Goal: Task Accomplishment & Management: Manage account settings

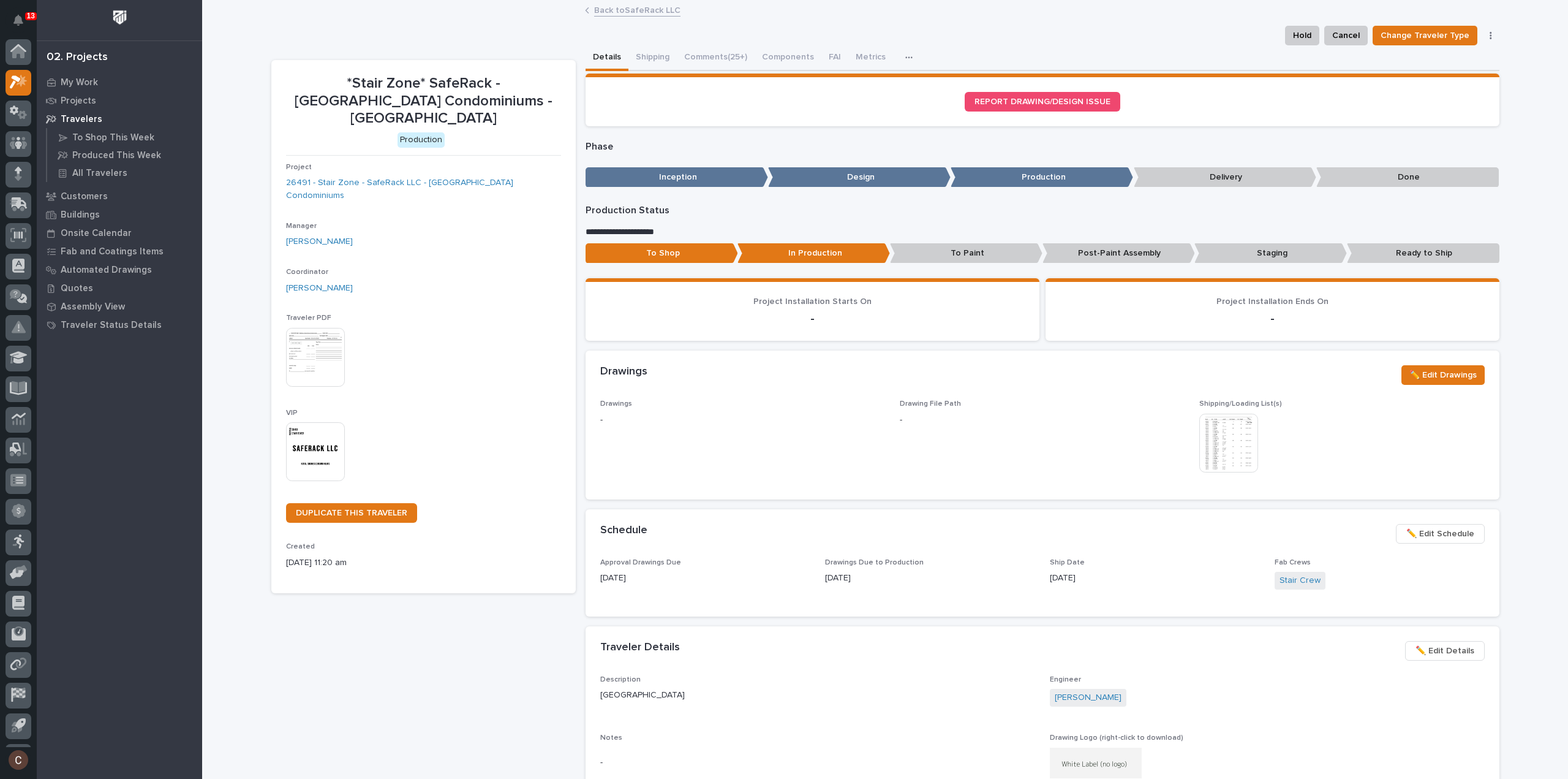
scroll to position [27, 0]
click at [25, 51] on icon at bounding box center [22, 54] width 10 height 12
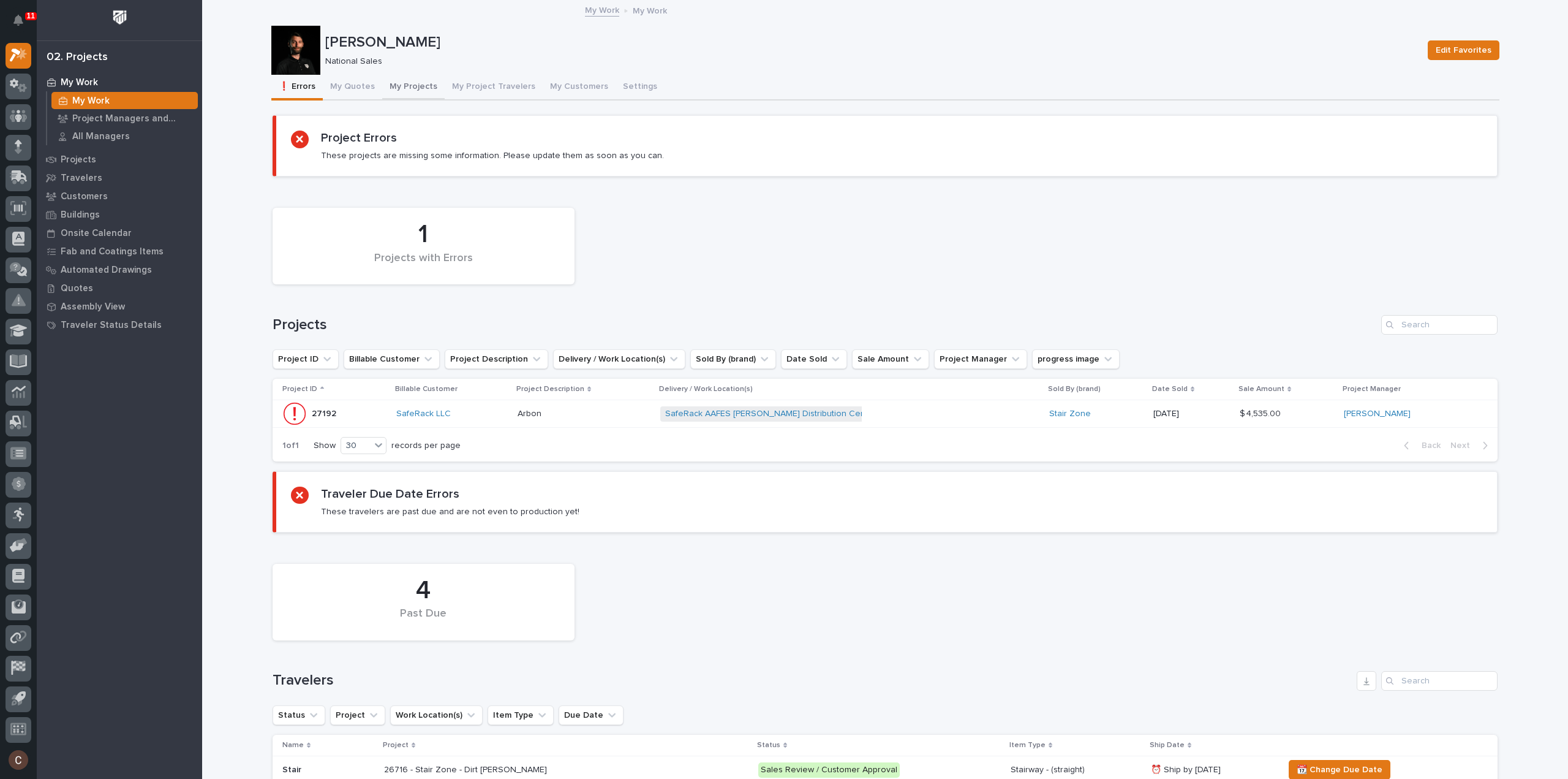
click at [396, 89] on button "My Projects" at bounding box center [413, 88] width 63 height 26
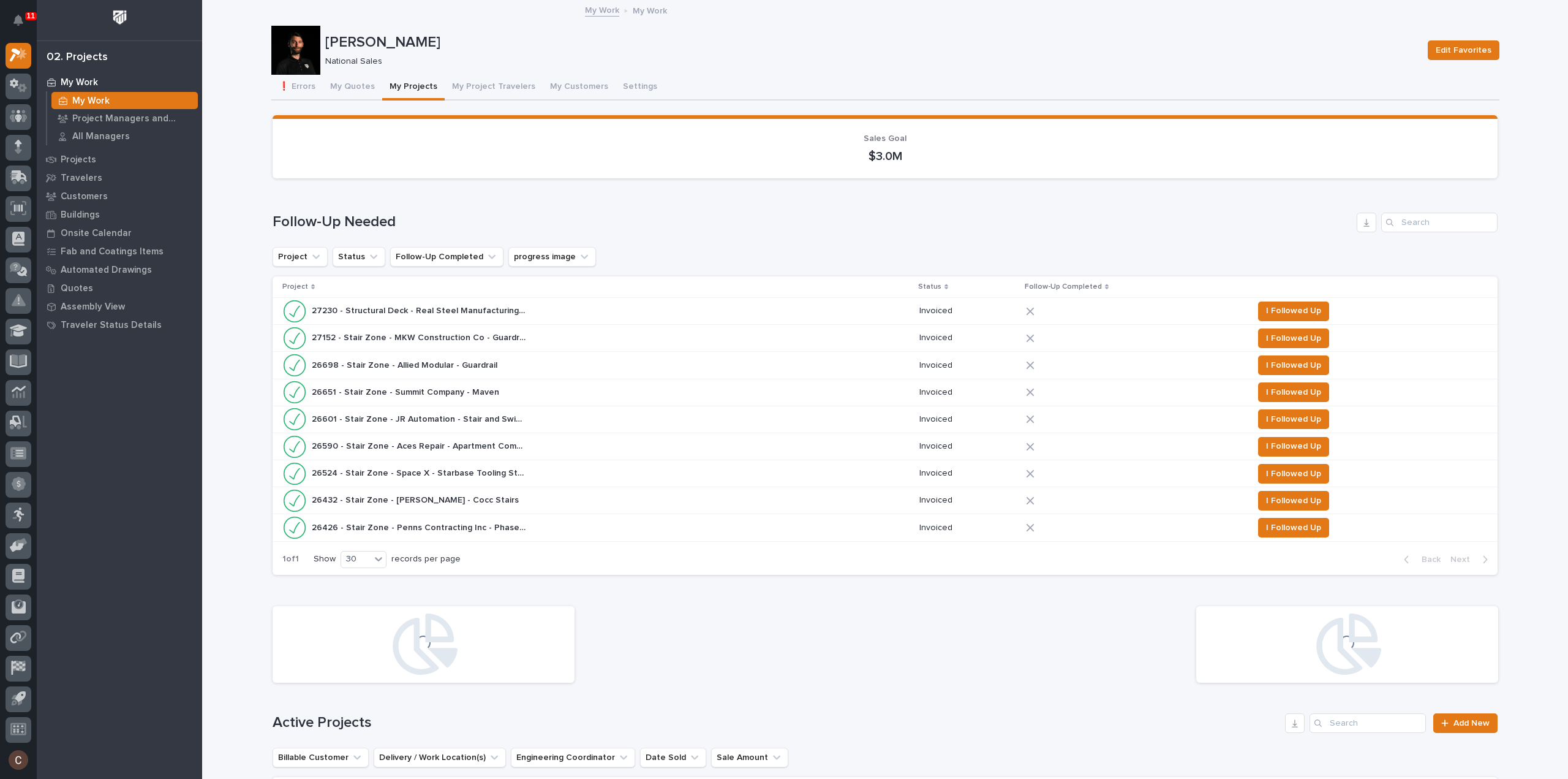
scroll to position [306, 0]
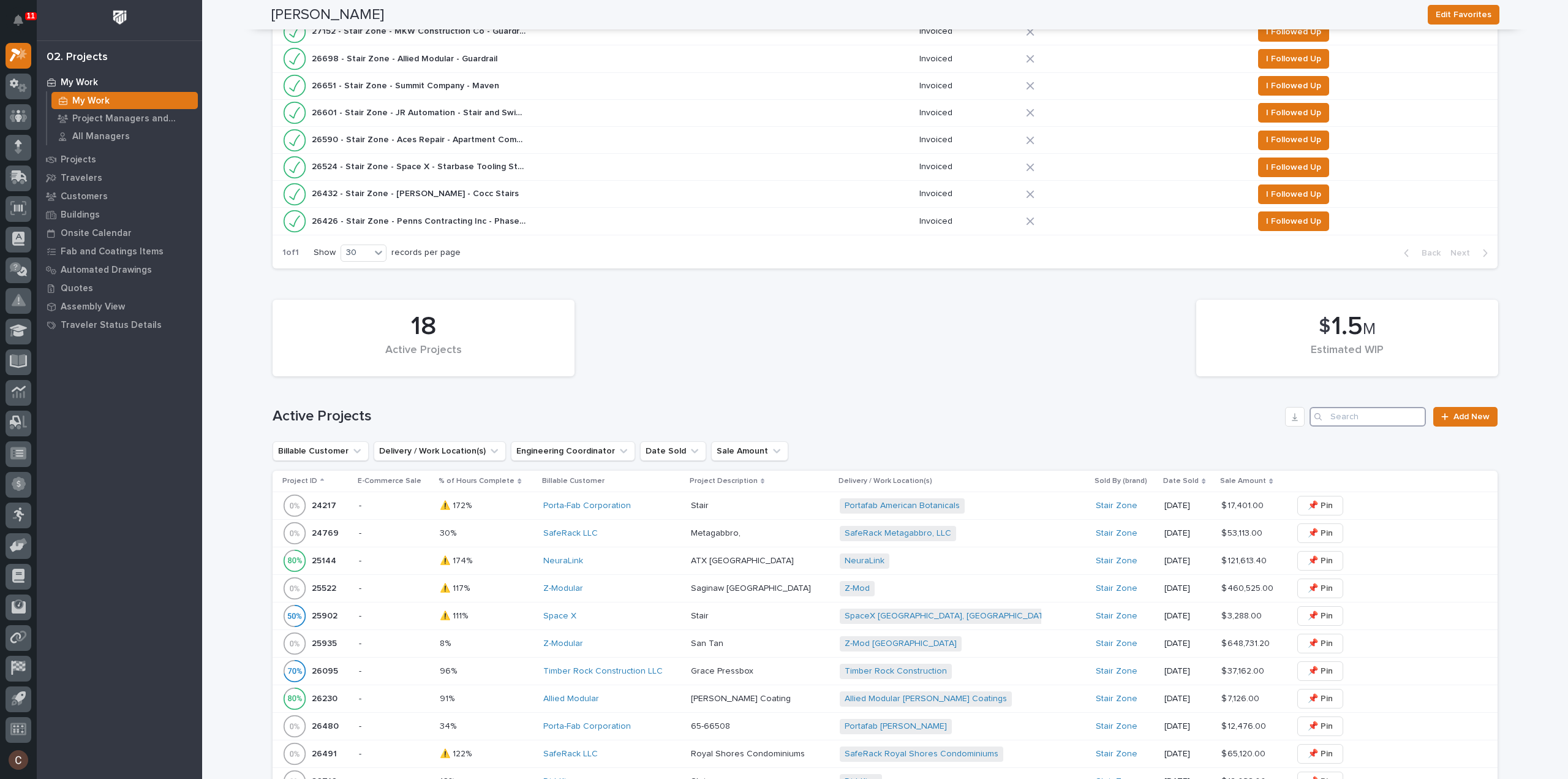
click at [1334, 420] on input "Search" at bounding box center [1368, 416] width 116 height 19
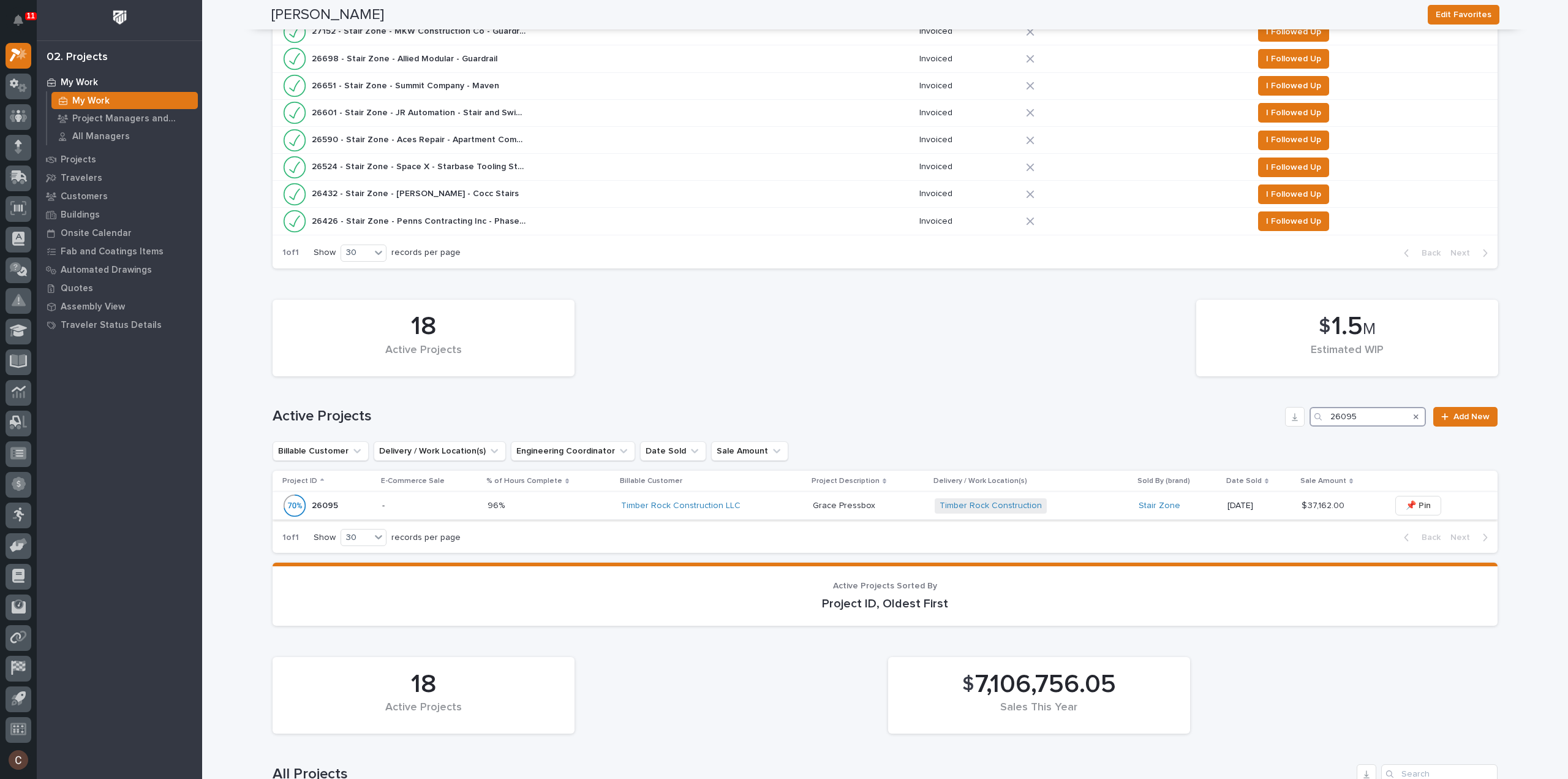
type input "26095"
click at [769, 500] on div "Timber Rock Construction LLC" at bounding box center [712, 506] width 182 height 10
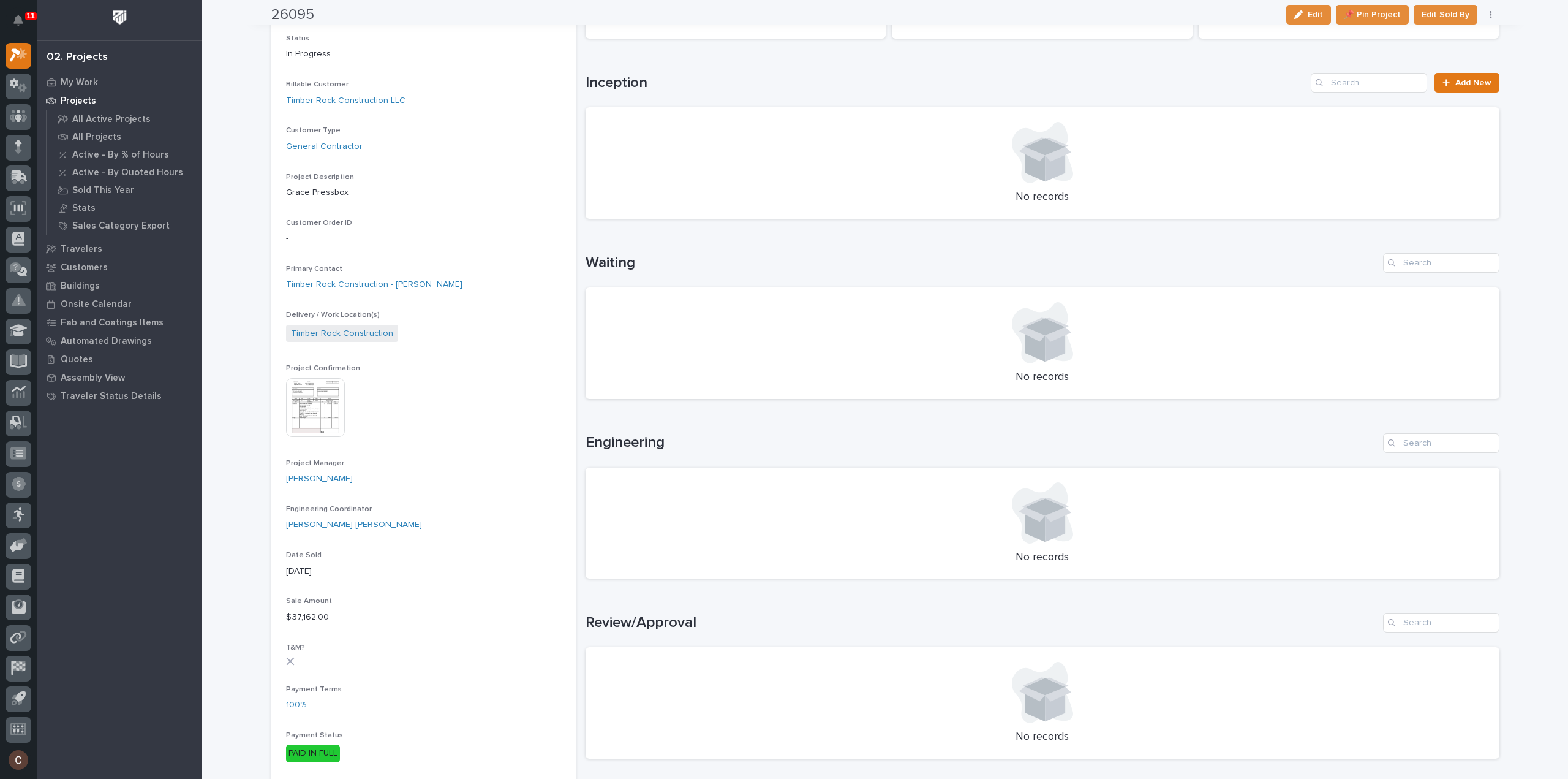
scroll to position [184, 0]
click at [307, 398] on img at bounding box center [315, 406] width 59 height 59
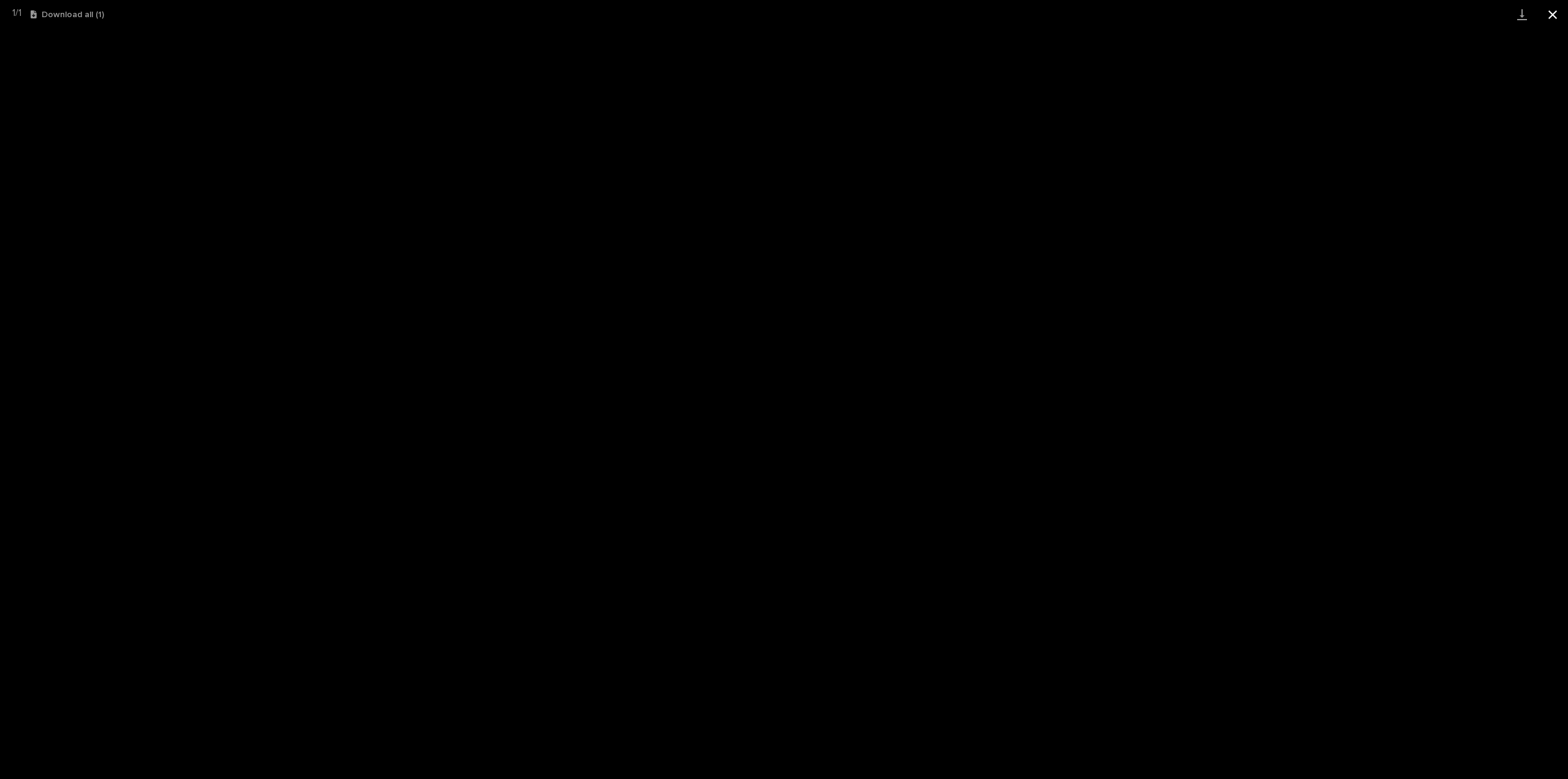
click at [1554, 16] on button "Close gallery" at bounding box center [1552, 14] width 30 height 29
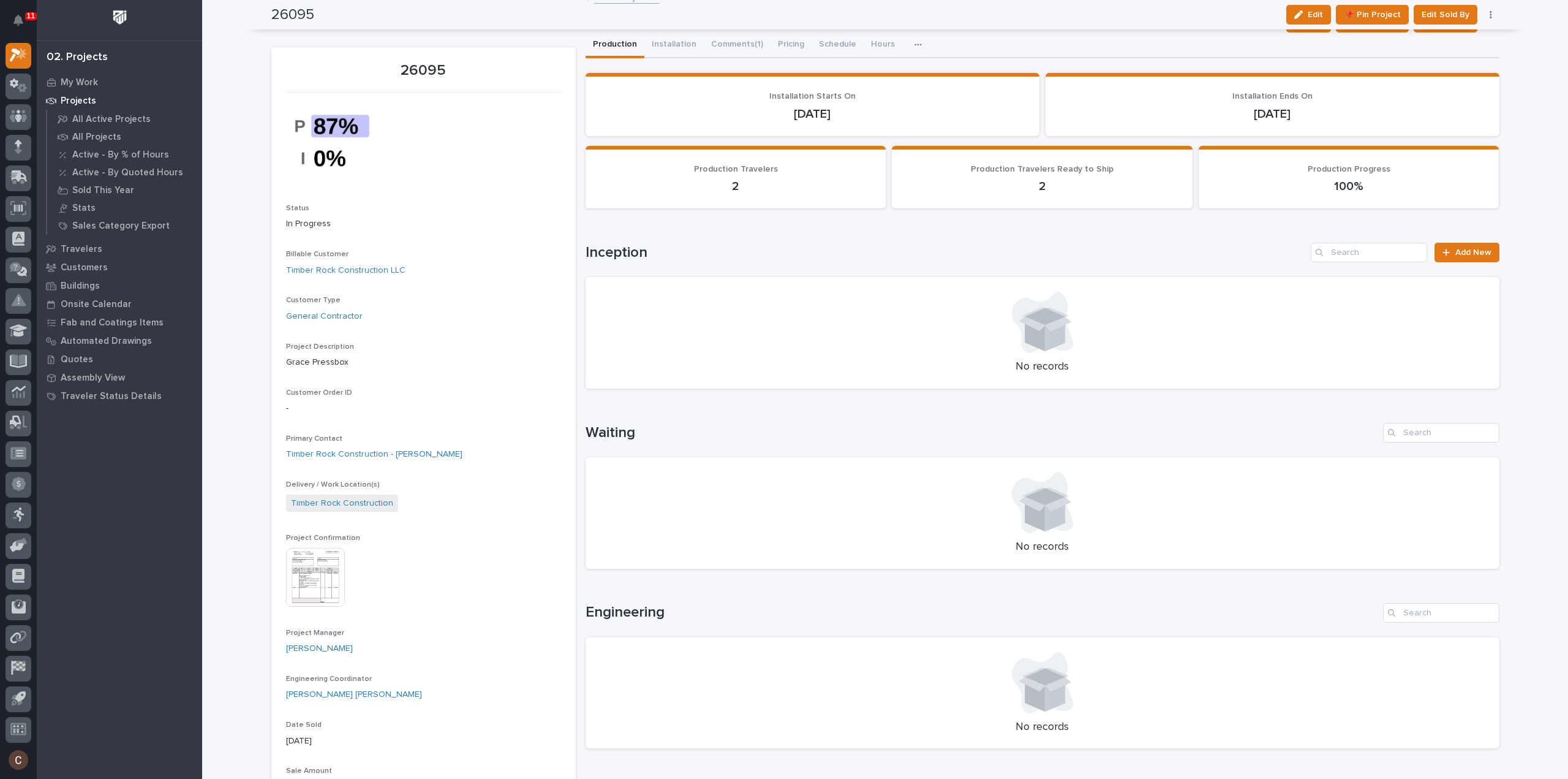
scroll to position [0, 0]
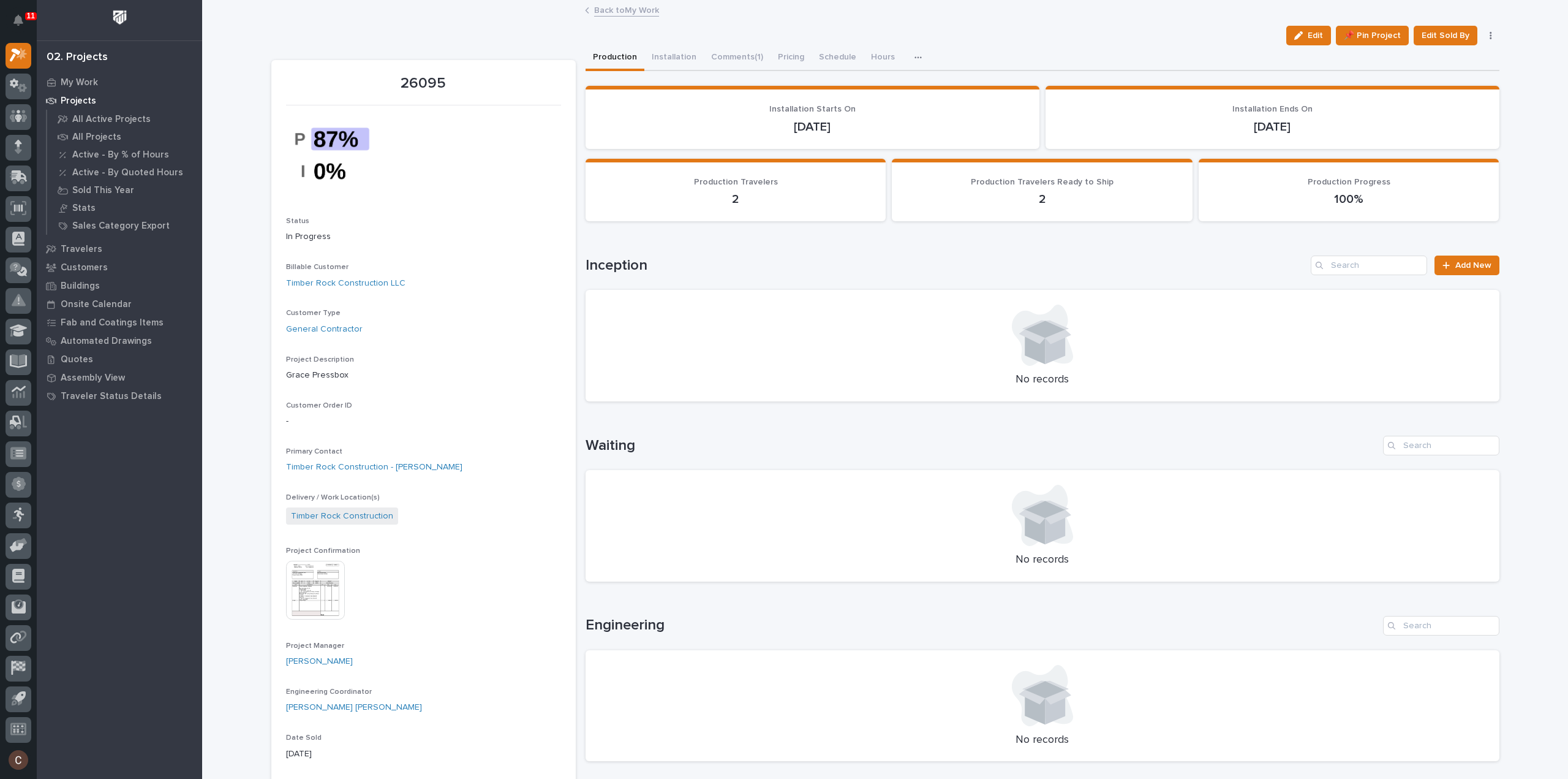
click at [1316, 33] on span "Edit" at bounding box center [1316, 35] width 16 height 11
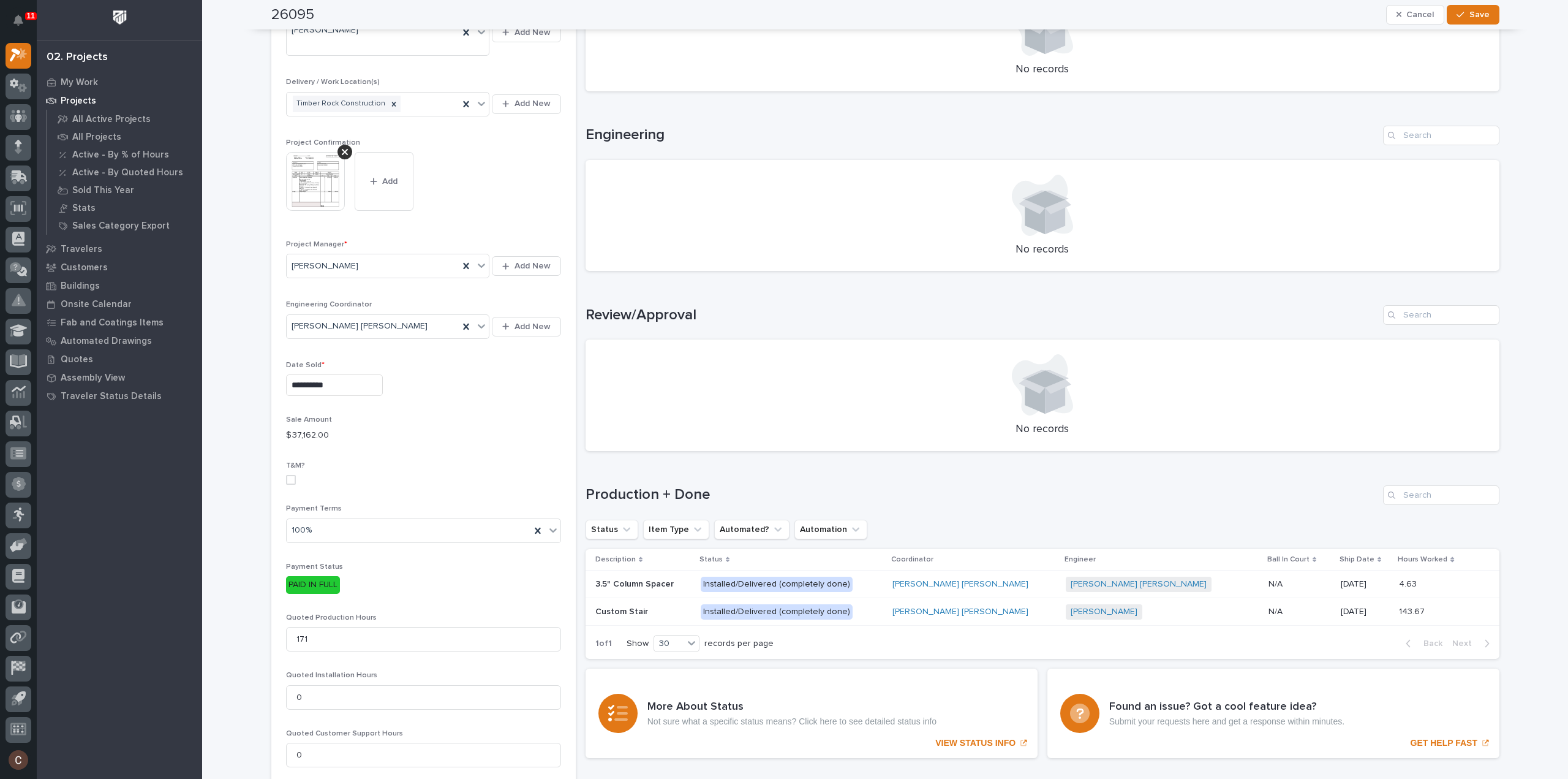
scroll to position [61, 0]
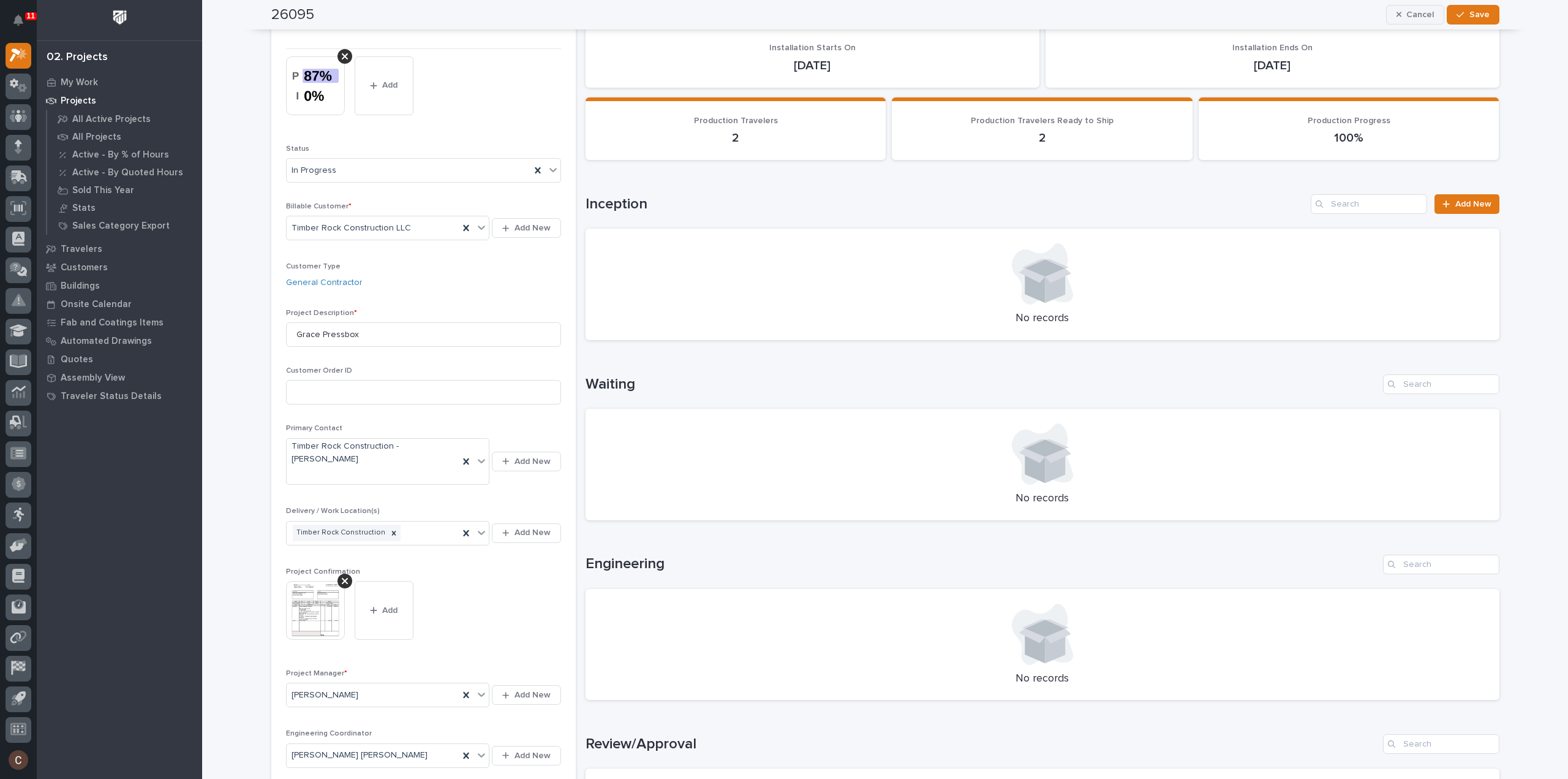
click at [1414, 13] on span "Cancel" at bounding box center [1420, 14] width 28 height 11
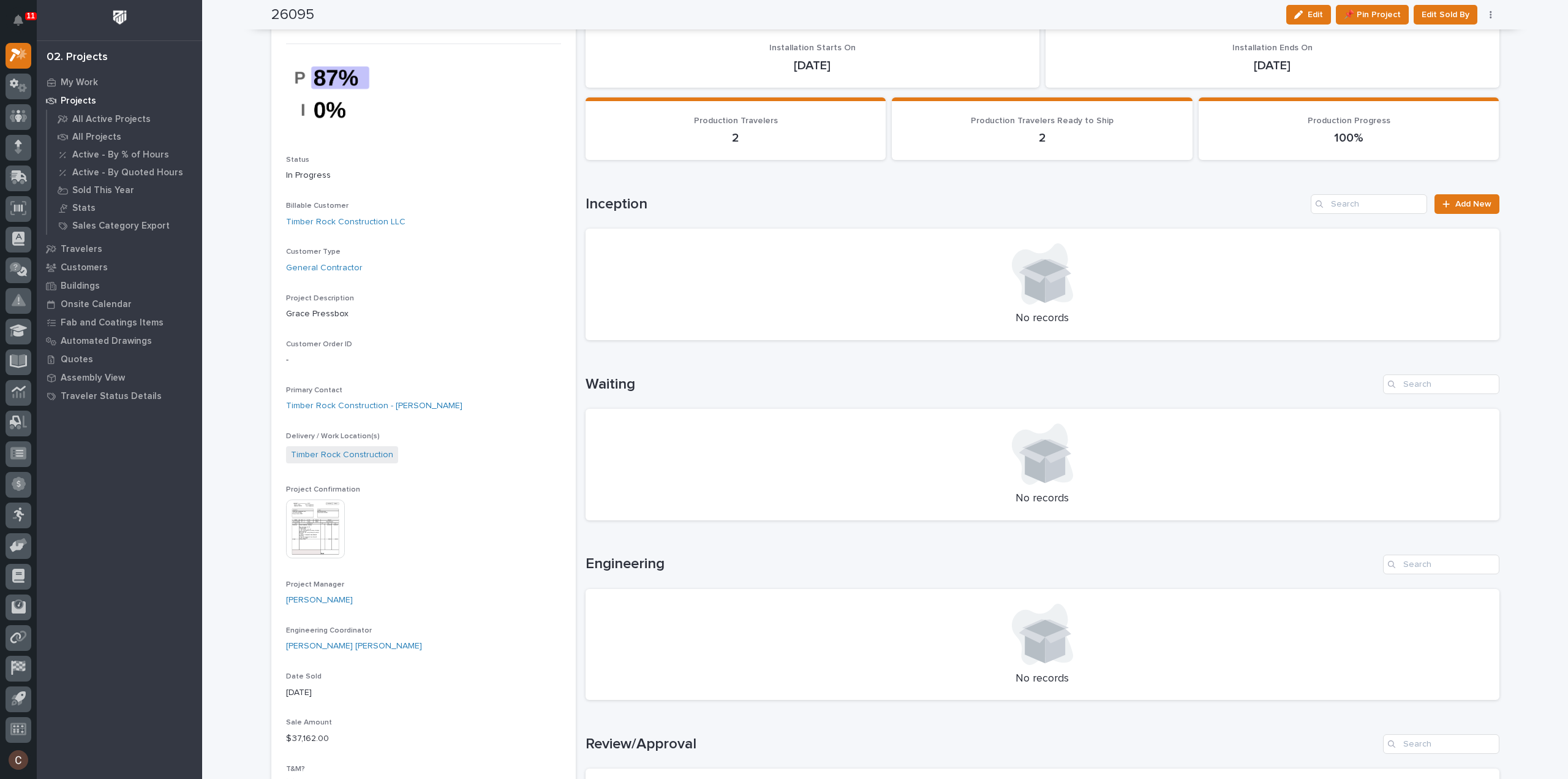
scroll to position [0, 0]
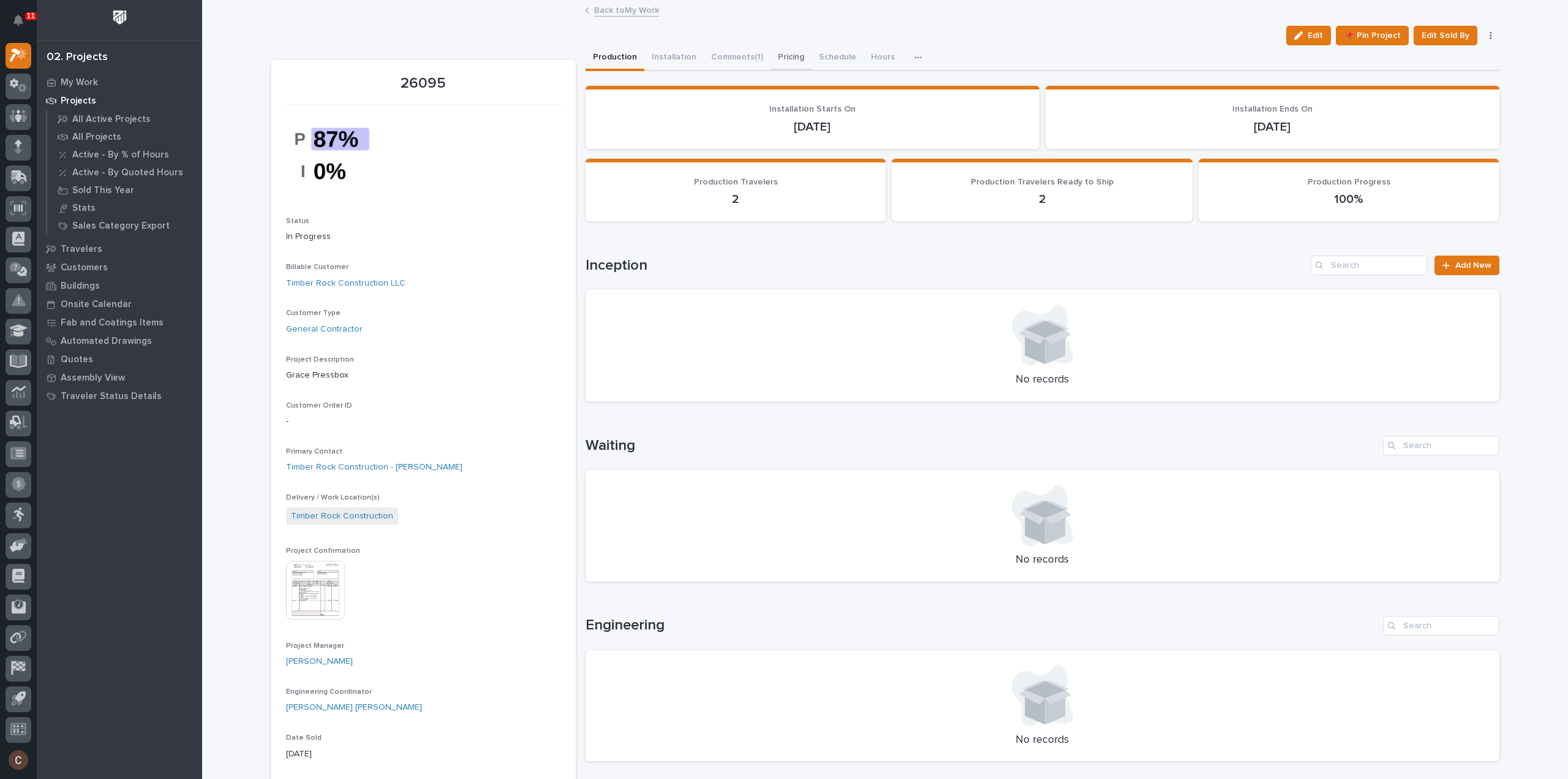
click at [784, 56] on button "Pricing" at bounding box center [791, 58] width 41 height 26
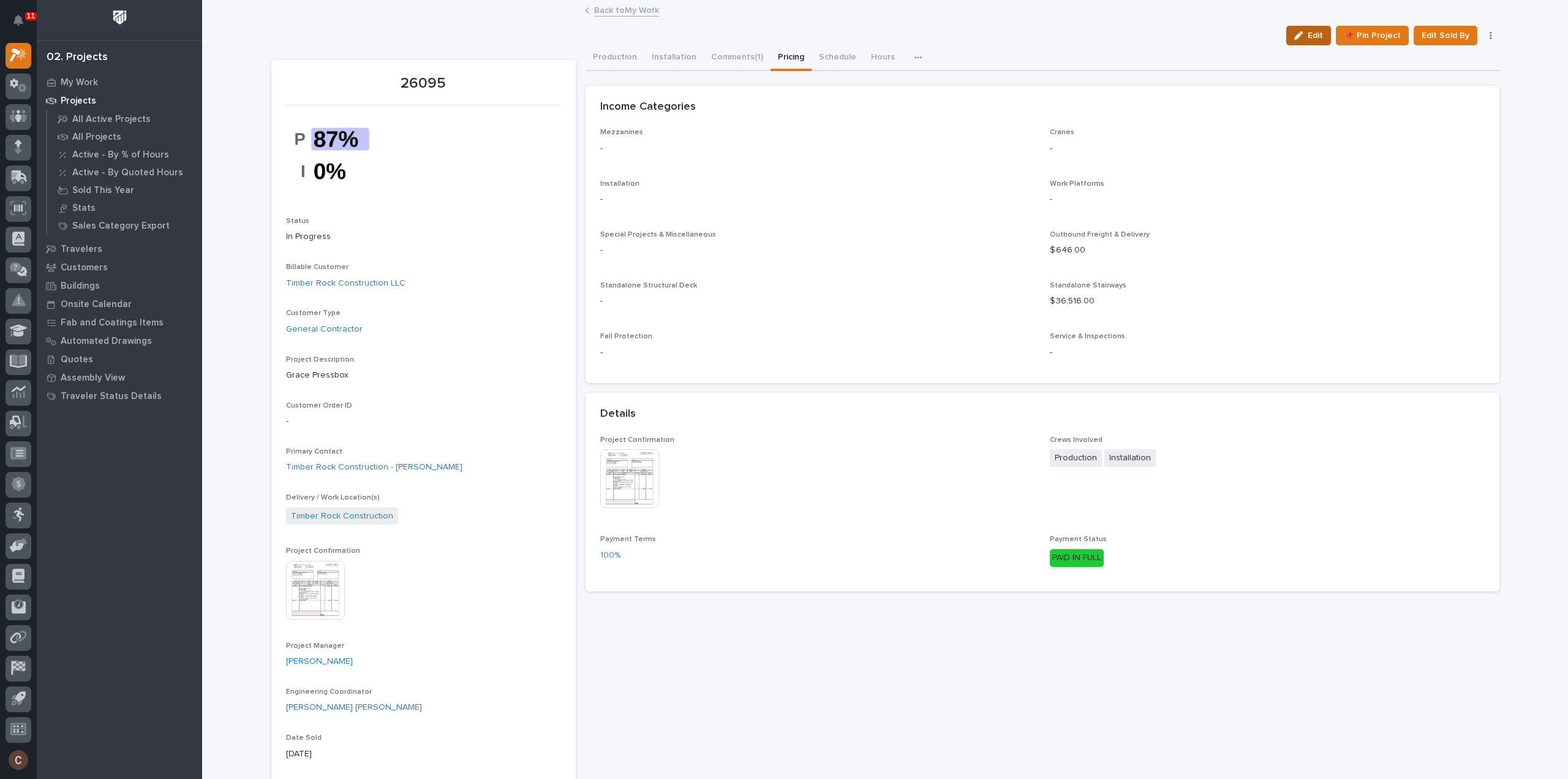
click at [1305, 26] on button "Edit" at bounding box center [1308, 36] width 45 height 19
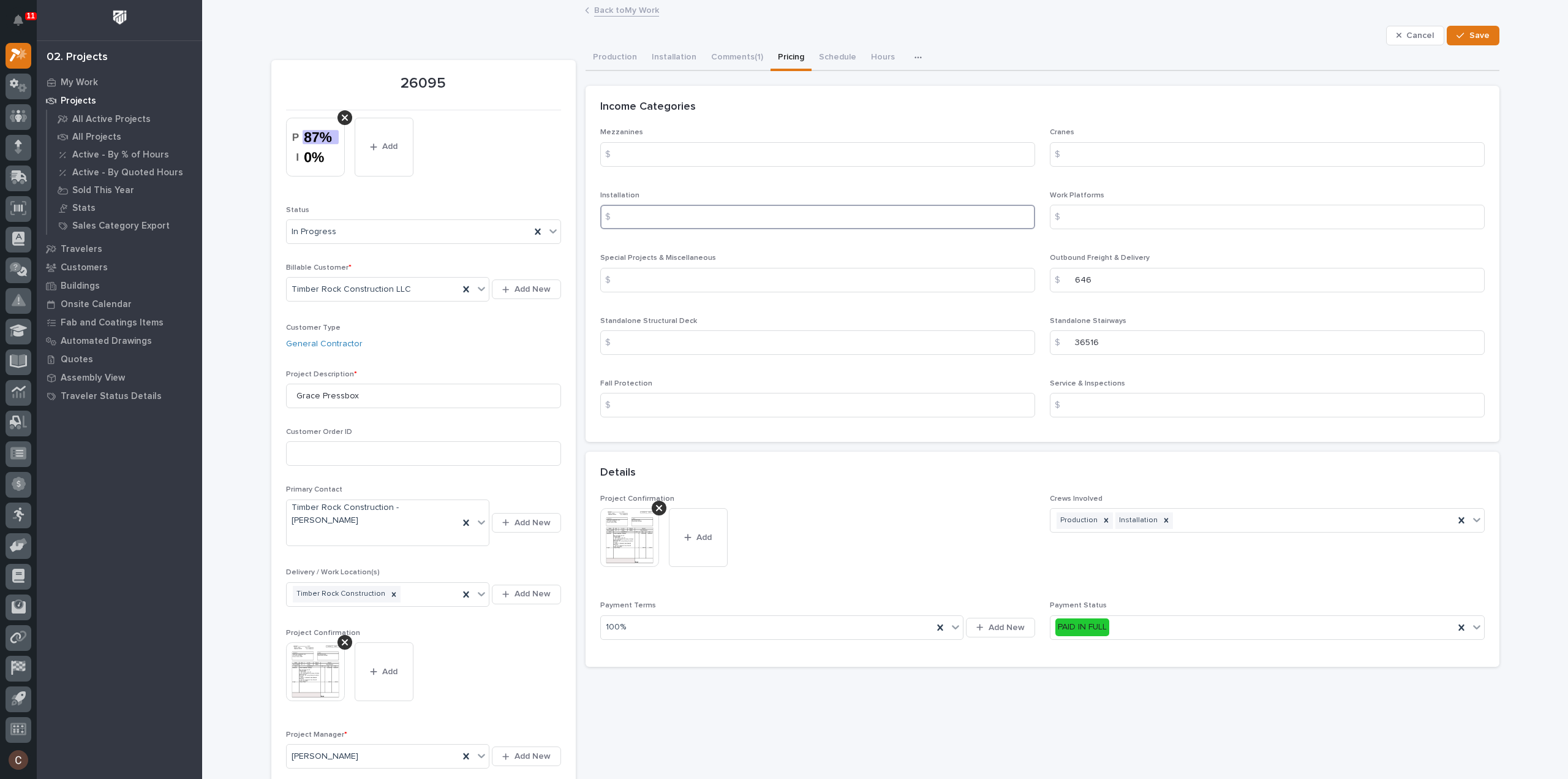
click at [692, 219] on input at bounding box center [818, 217] width 435 height 25
type input "5053"
click at [1475, 30] on span "Save" at bounding box center [1479, 35] width 20 height 11
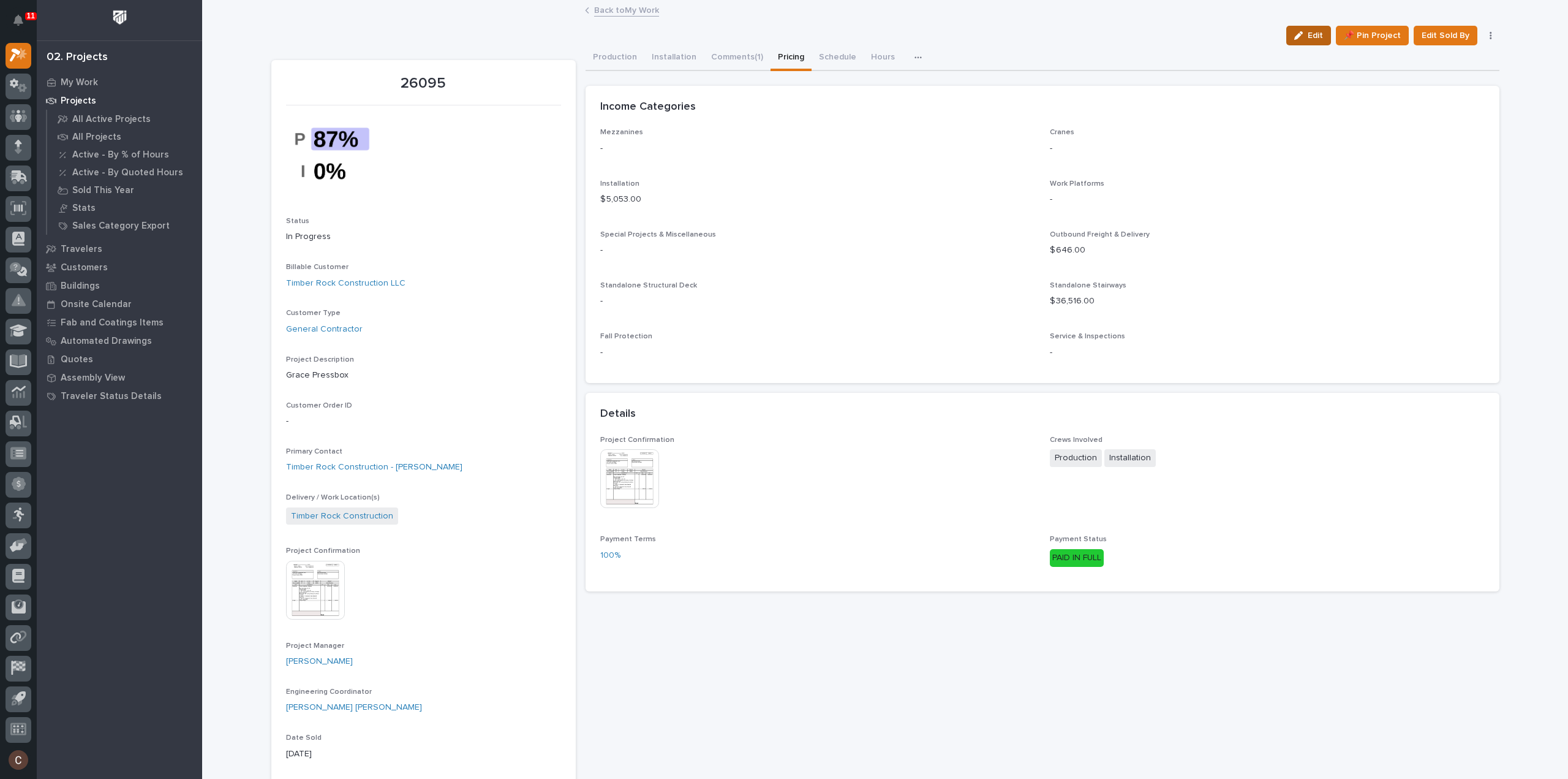
click at [1312, 34] on span "Edit" at bounding box center [1316, 35] width 16 height 11
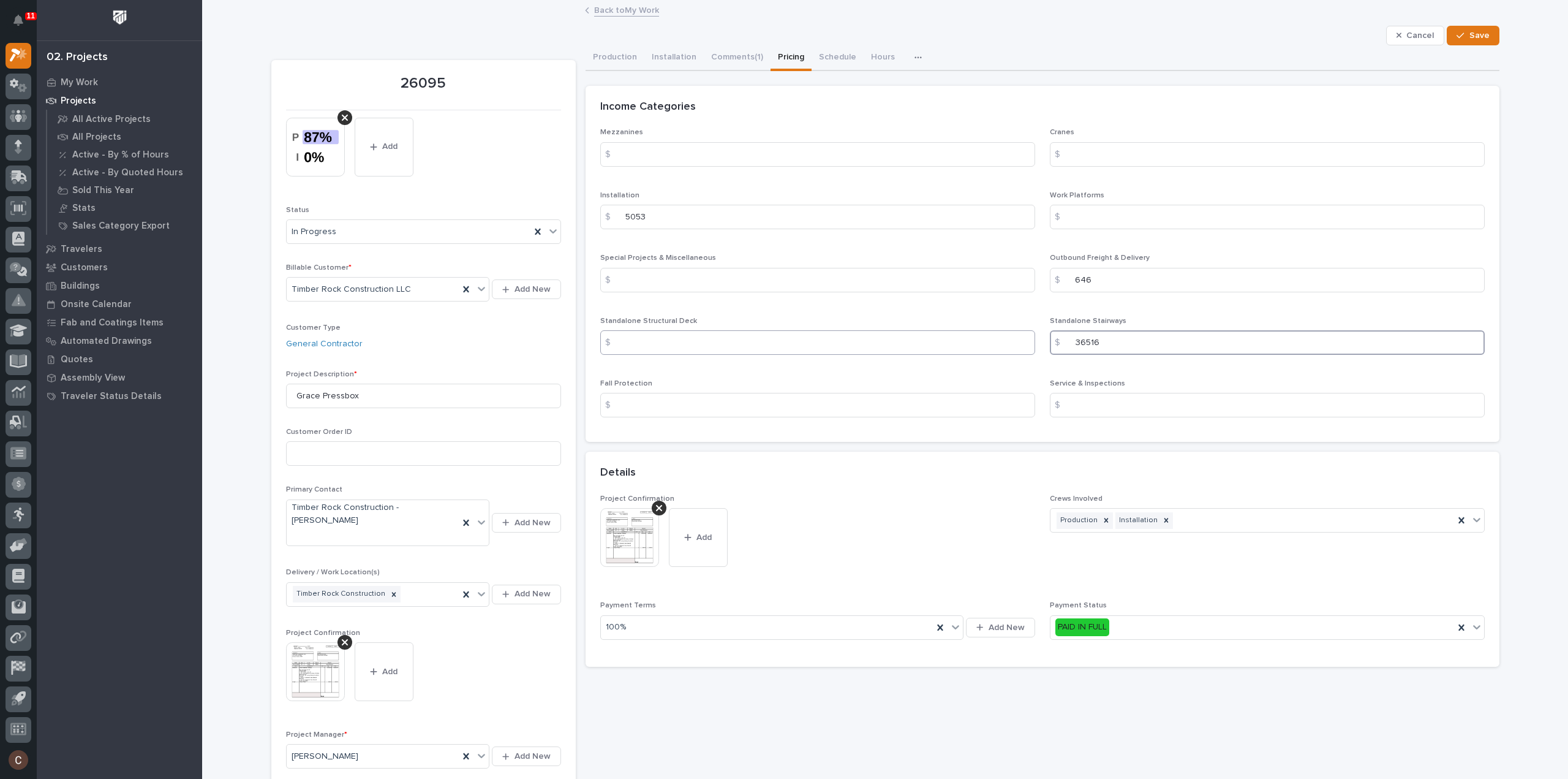
drag, startPoint x: 1122, startPoint y: 347, endPoint x: 927, endPoint y: 334, distance: 195.4
click at [927, 334] on div "Mezzanines $ Cranes $ Installation $ 5053 Work Platforms $ Special Projects & M…" at bounding box center [1043, 277] width 885 height 299
type input "38180"
drag, startPoint x: 1154, startPoint y: 281, endPoint x: 866, endPoint y: 274, distance: 288.1
click at [866, 274] on div "Mezzanines $ Cranes $ Installation $ 5053 Work Platforms $ Special Projects & M…" at bounding box center [1043, 277] width 885 height 299
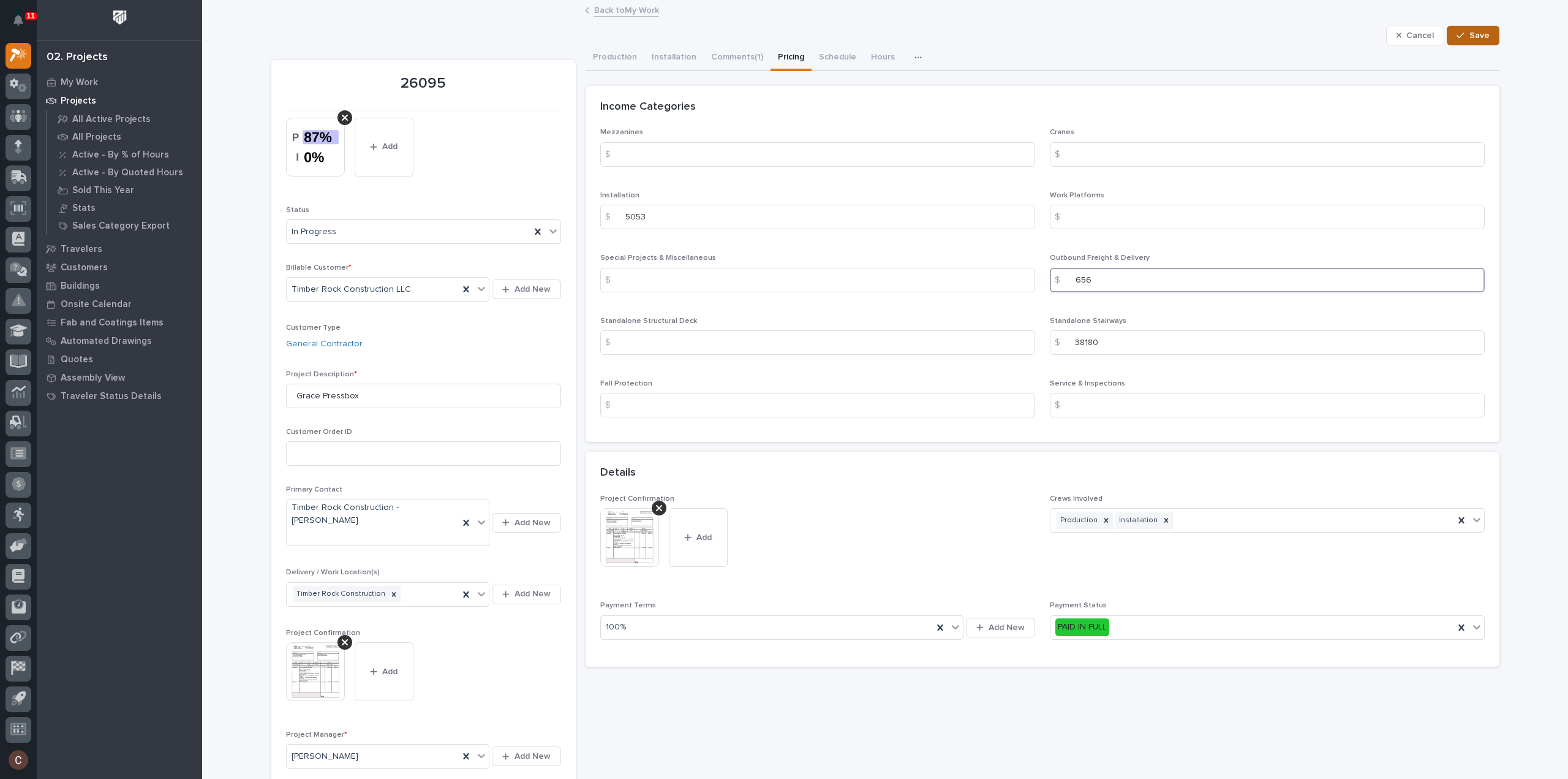
type input "656"
click at [1486, 29] on button "Save" at bounding box center [1473, 36] width 52 height 19
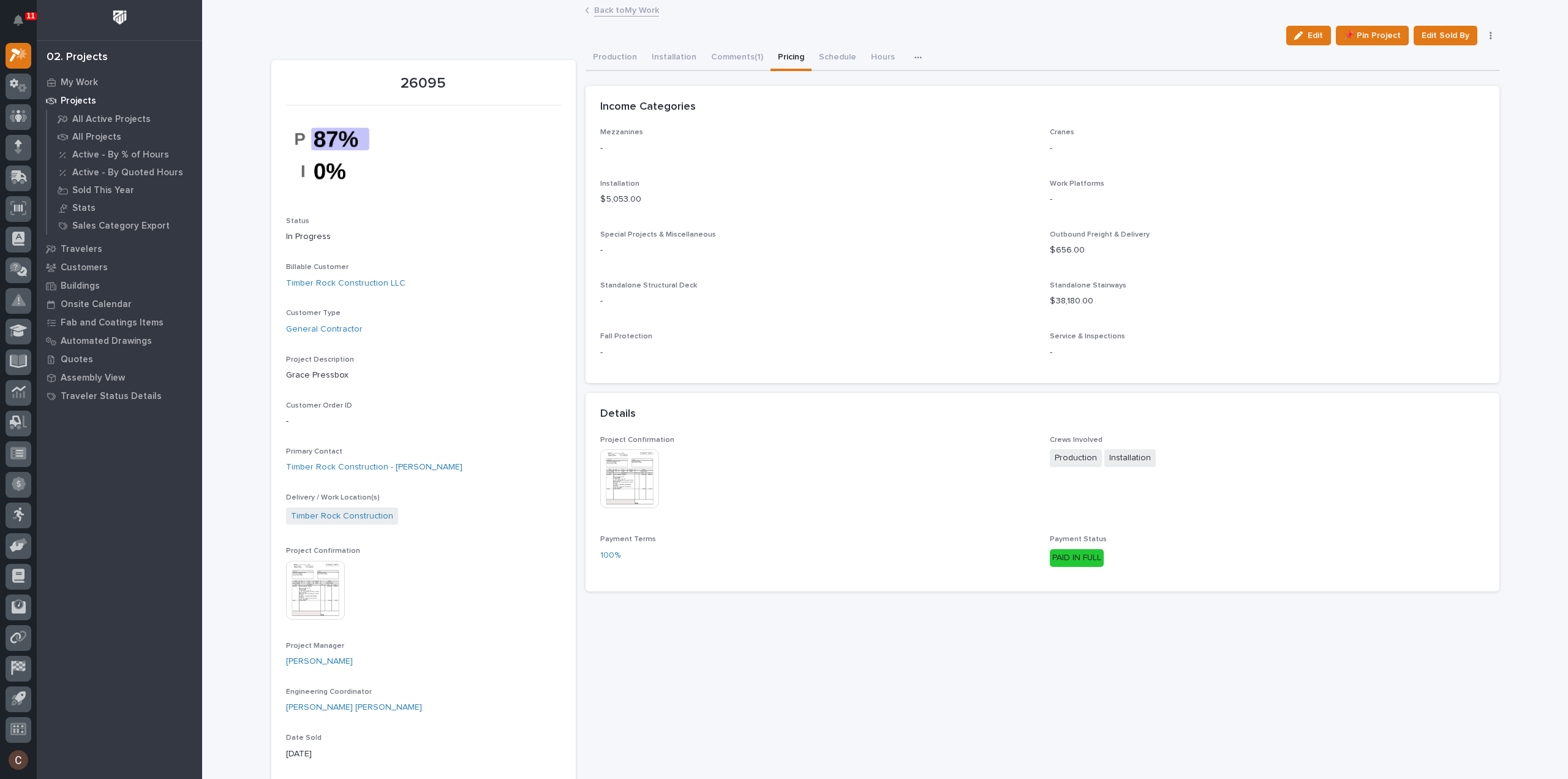
click at [1314, 39] on span "Edit" at bounding box center [1316, 35] width 16 height 11
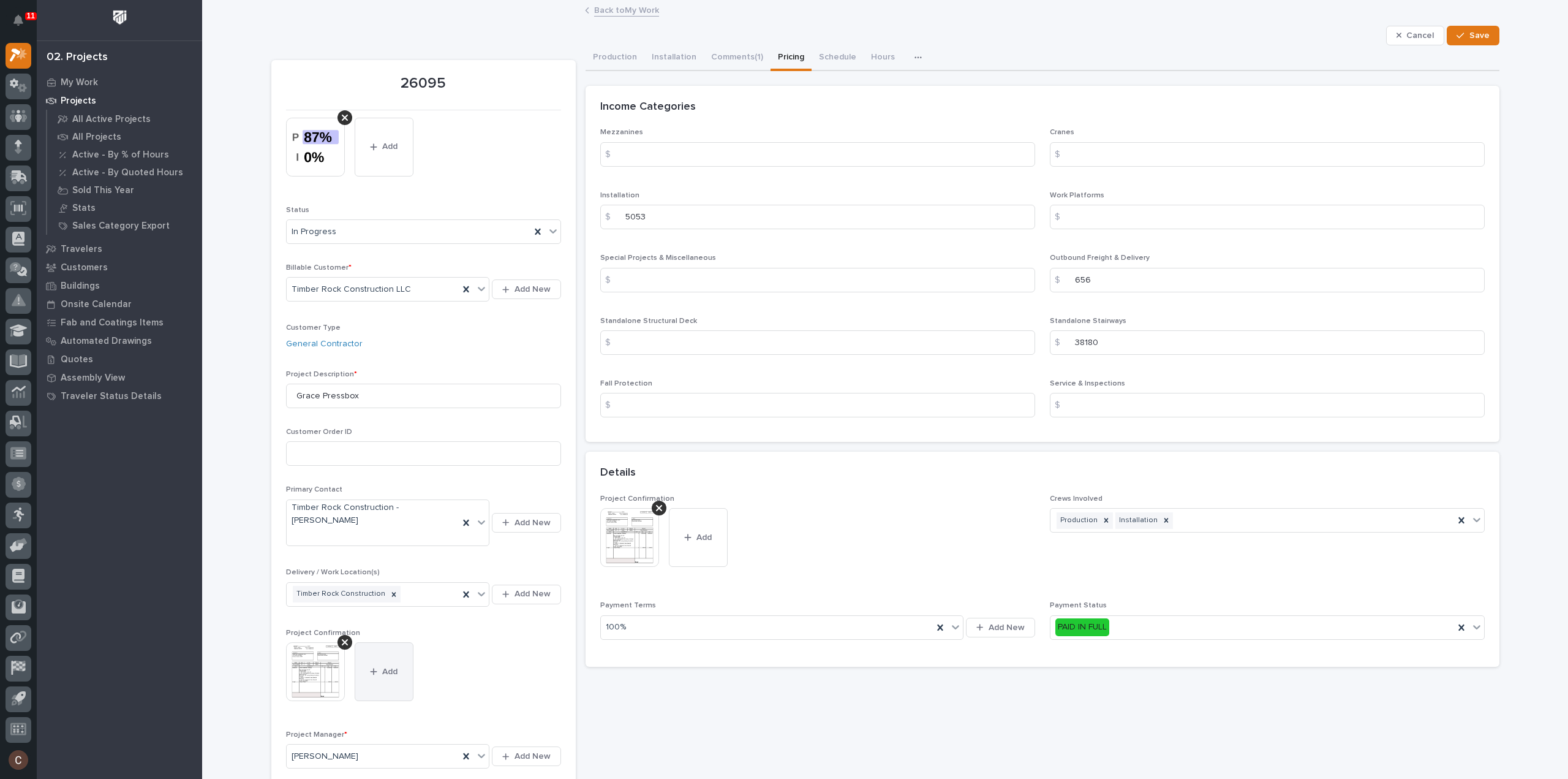
click at [370, 654] on button "Add" at bounding box center [384, 671] width 59 height 59
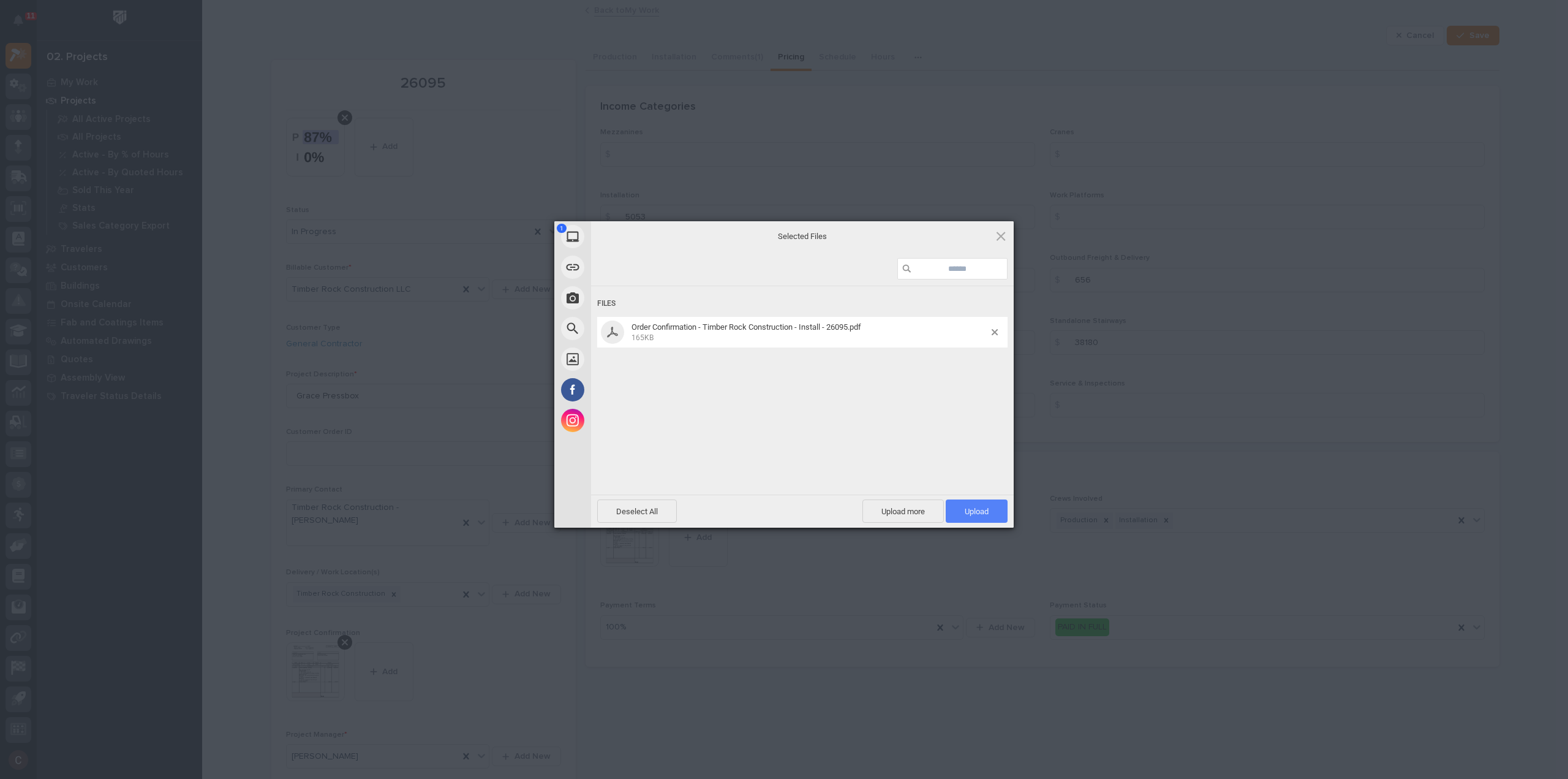
click at [968, 506] on span "Upload 1" at bounding box center [977, 511] width 62 height 23
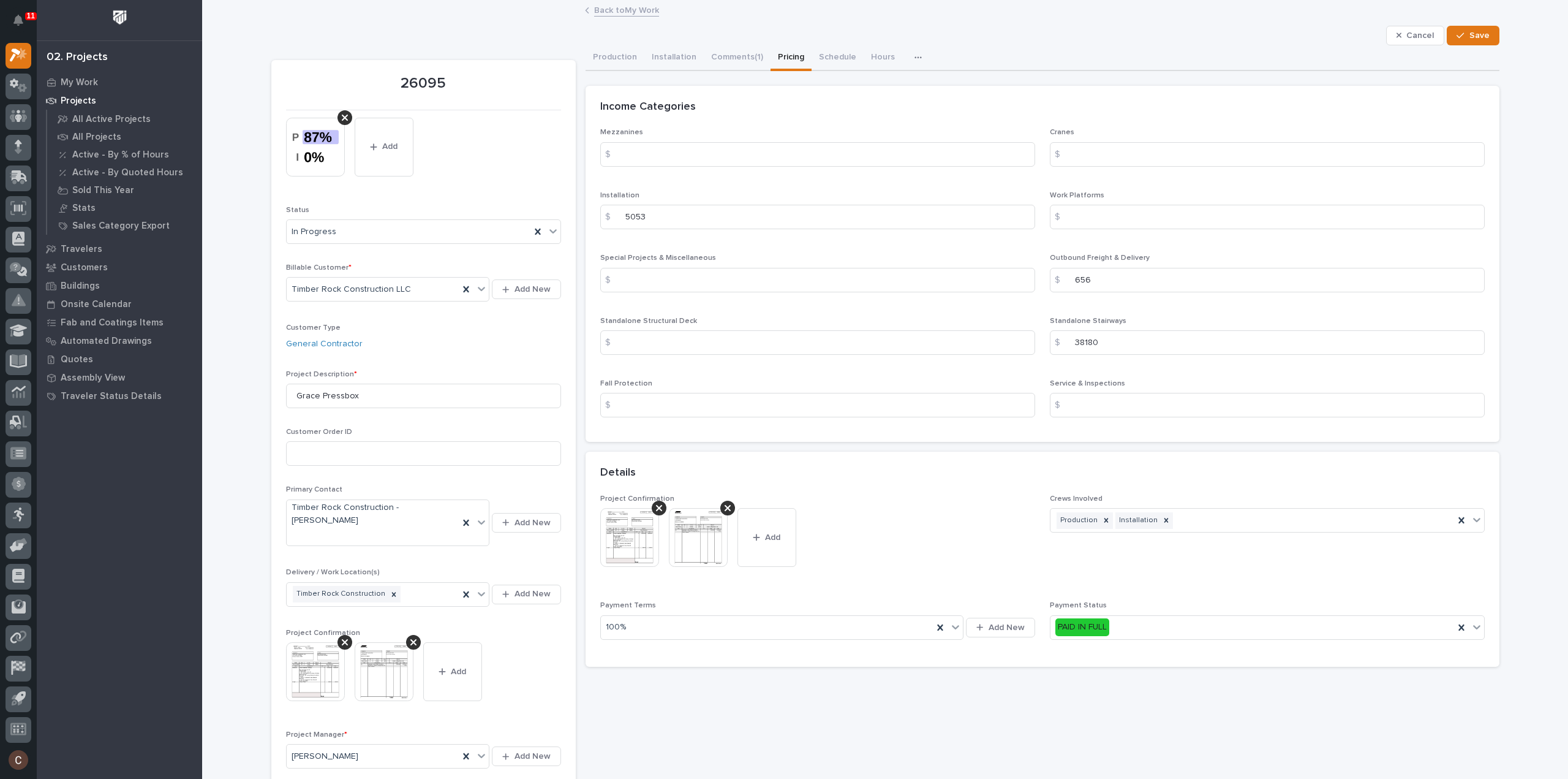
click at [1463, 46] on div "Production Installation Comments (1) Pricing Schedule Hours Purchase Orders Com…" at bounding box center [1043, 58] width 914 height 26
click at [1468, 41] on button "Save" at bounding box center [1473, 36] width 52 height 19
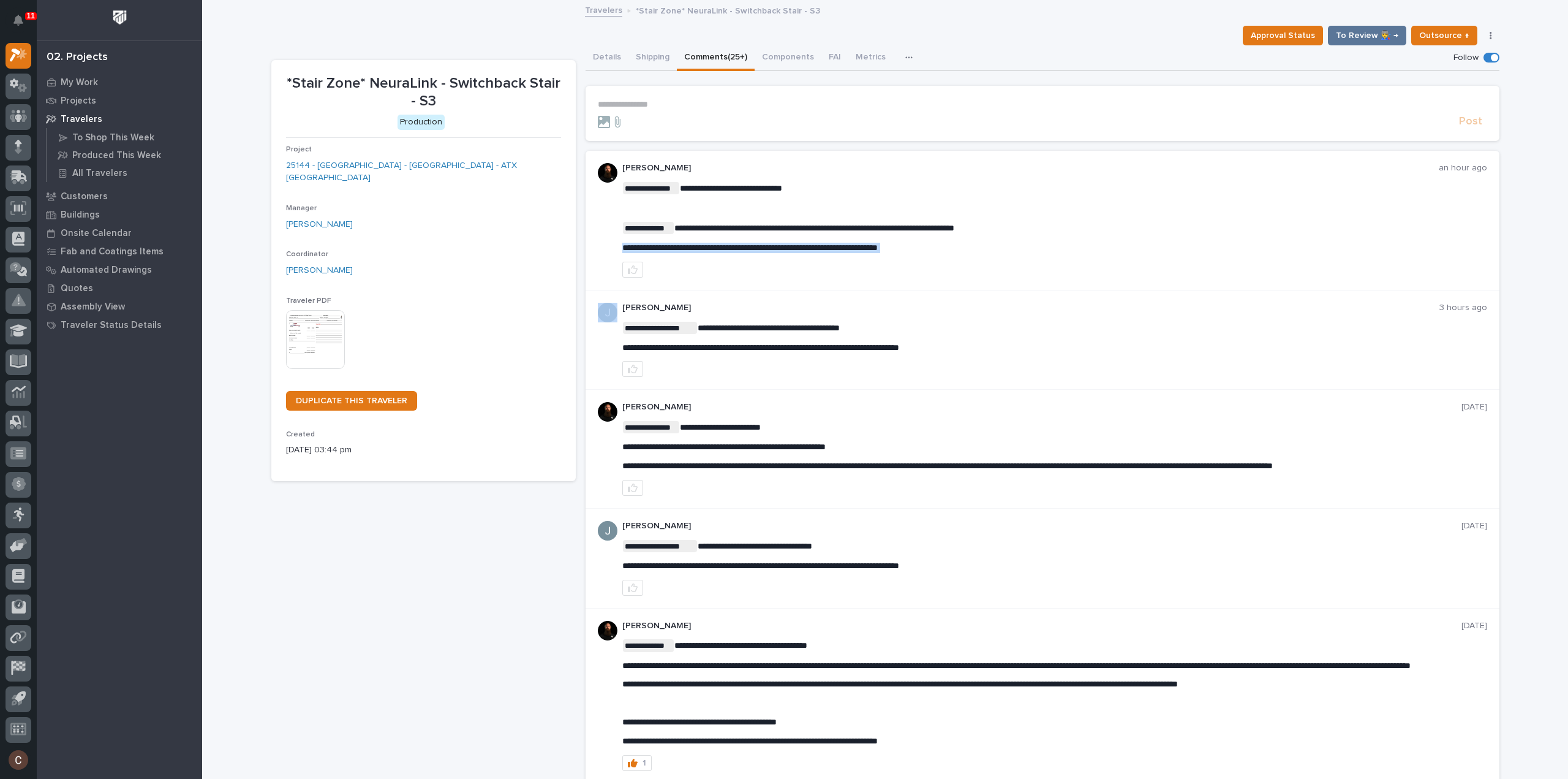
click at [722, 247] on span "**********" at bounding box center [750, 247] width 255 height 8
copy div "**********"
click at [635, 265] on button "button" at bounding box center [633, 270] width 21 height 16
click at [691, 105] on p "**********" at bounding box center [1043, 105] width 889 height 10
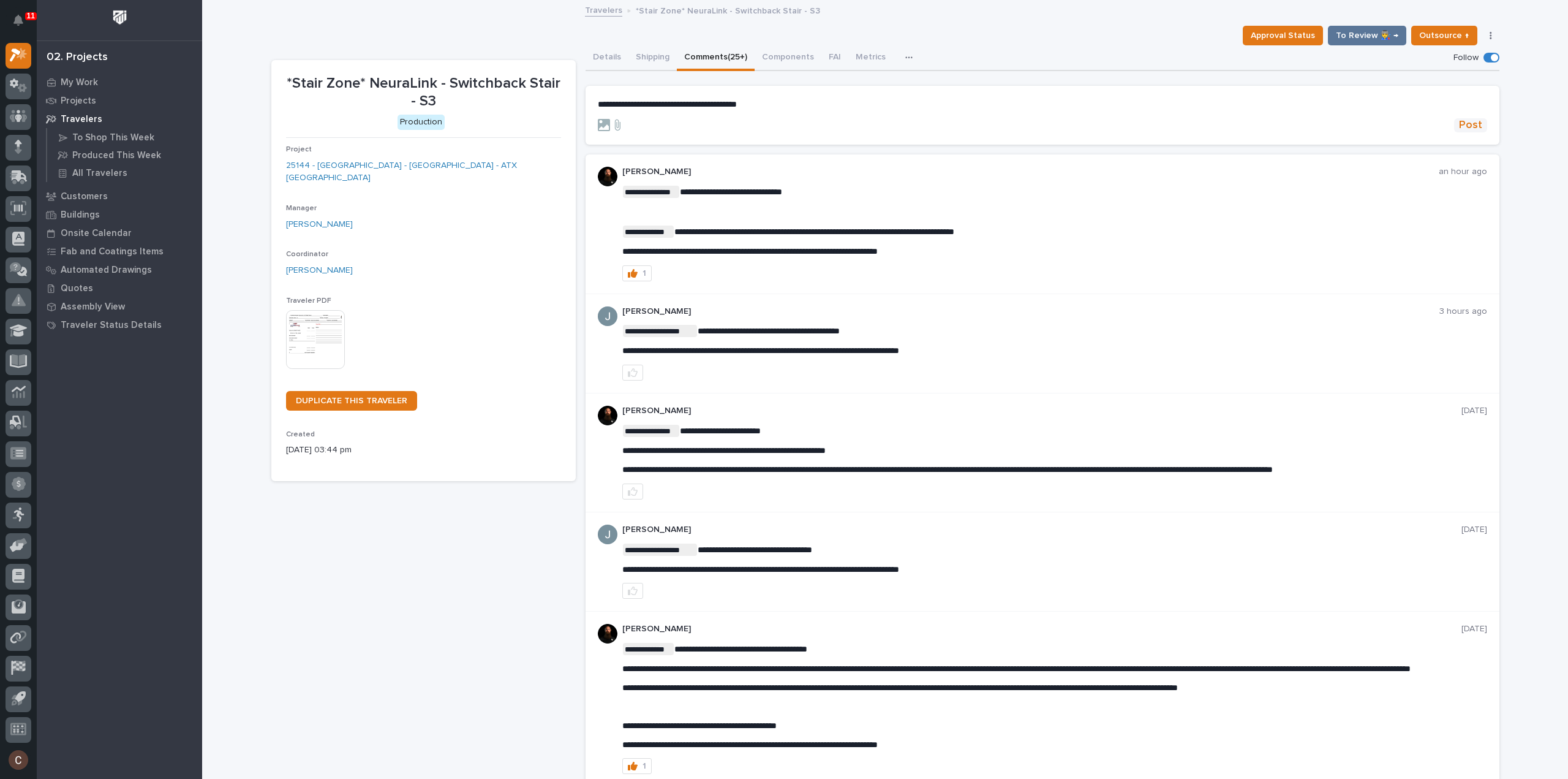
click at [1469, 125] on span "Post" at bounding box center [1471, 125] width 23 height 14
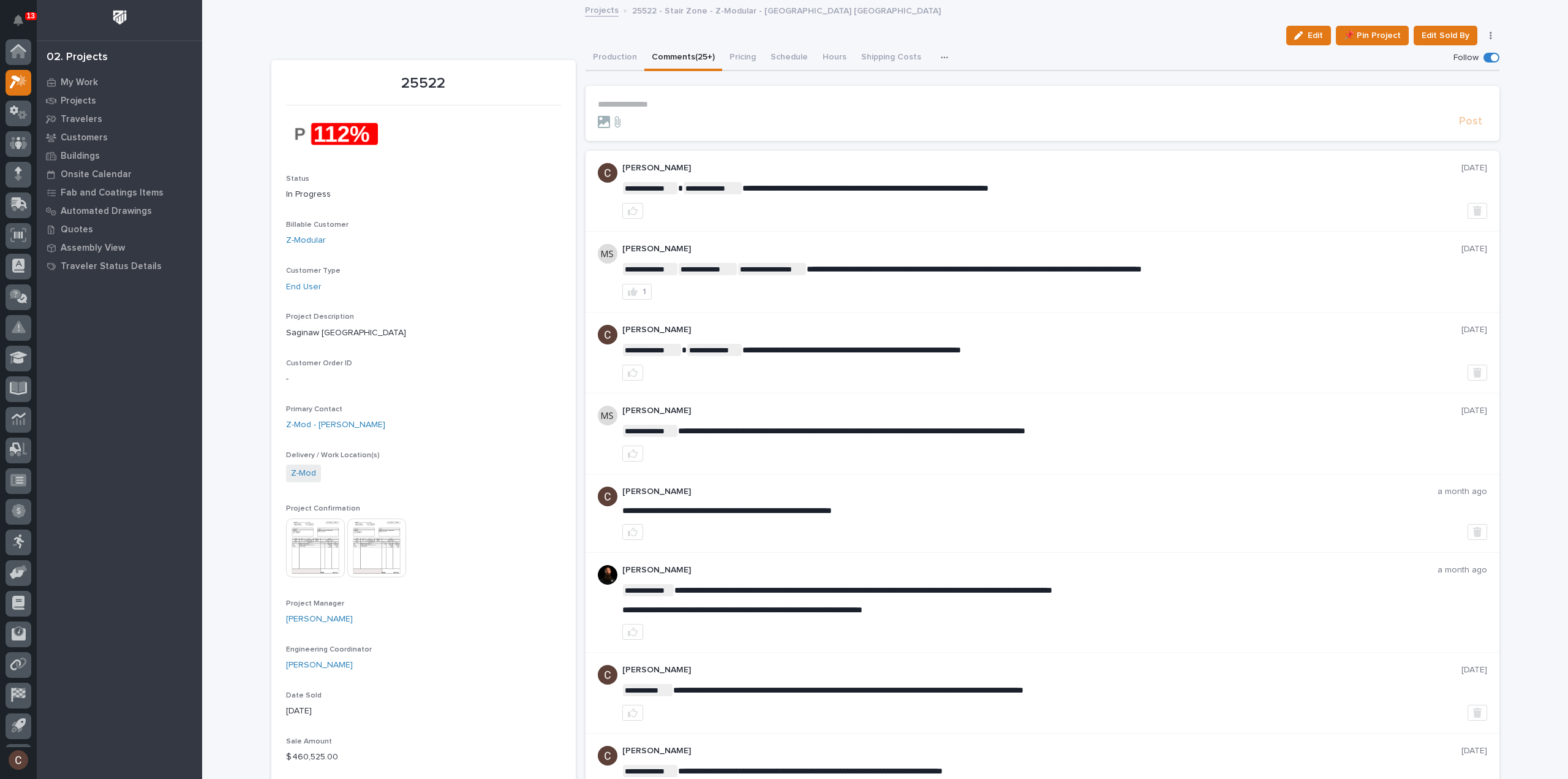
scroll to position [27, 0]
